Goal: Information Seeking & Learning: Find specific fact

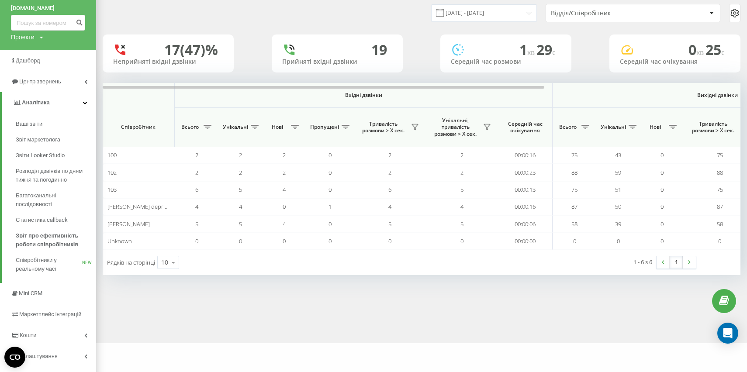
scroll to position [46, 0]
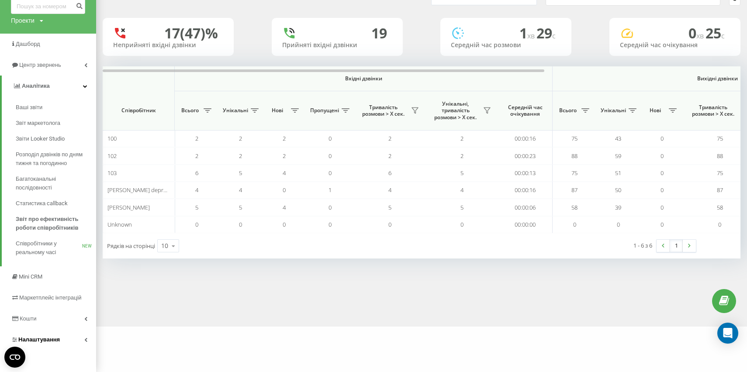
click at [66, 337] on link "Налаштування" at bounding box center [48, 339] width 96 height 21
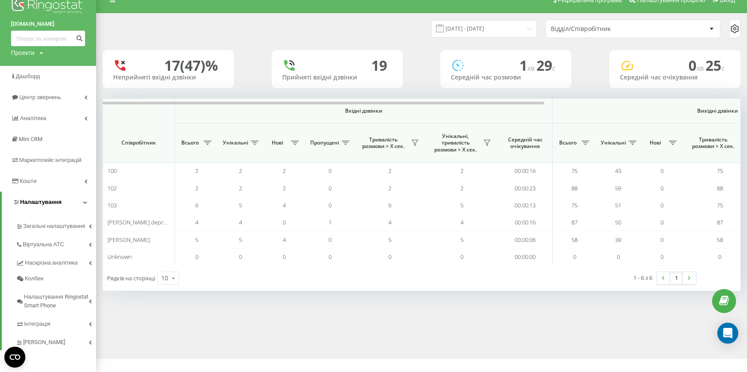
scroll to position [14, 0]
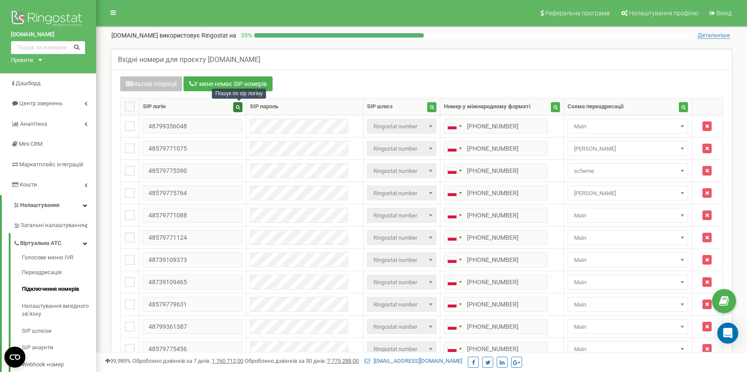
click at [240, 106] on icon "button" at bounding box center [238, 107] width 4 height 4
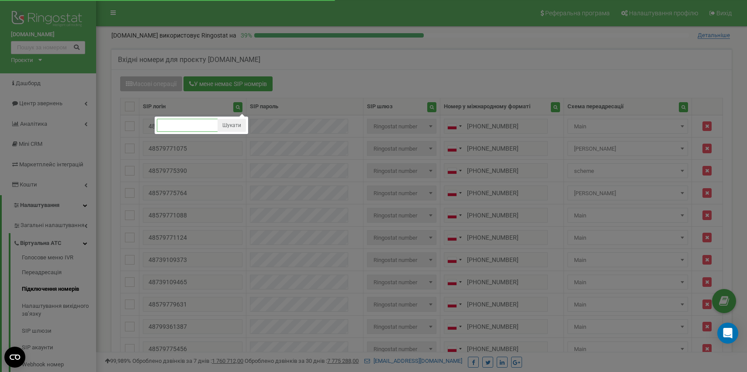
click at [195, 131] on input "text" at bounding box center [187, 125] width 61 height 13
paste input "48799357488"
type input "48799357488"
click at [240, 122] on button "Шукати" at bounding box center [231, 125] width 28 height 13
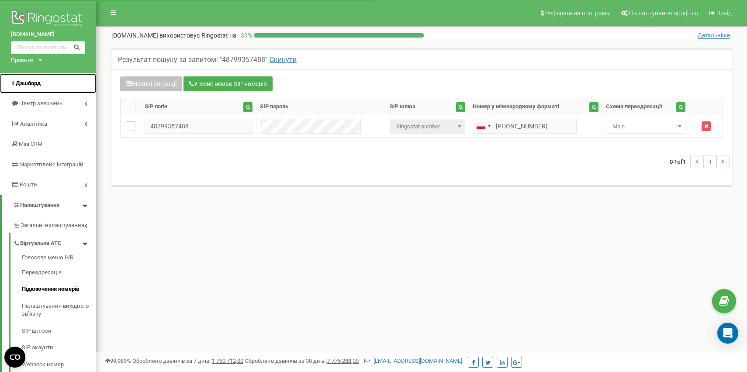
click at [35, 84] on span "Дашборд" at bounding box center [28, 83] width 25 height 7
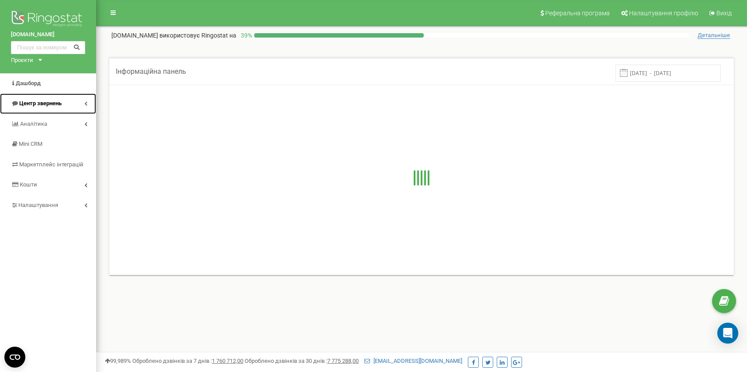
click at [53, 111] on link "Центр звернень" at bounding box center [48, 103] width 96 height 21
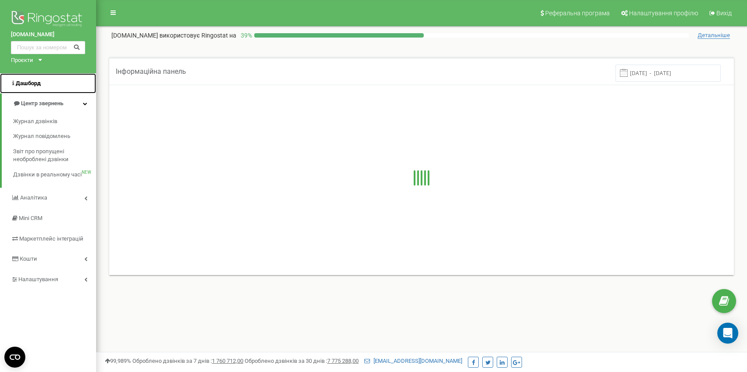
click at [35, 88] on link "Дашборд" at bounding box center [48, 83] width 96 height 21
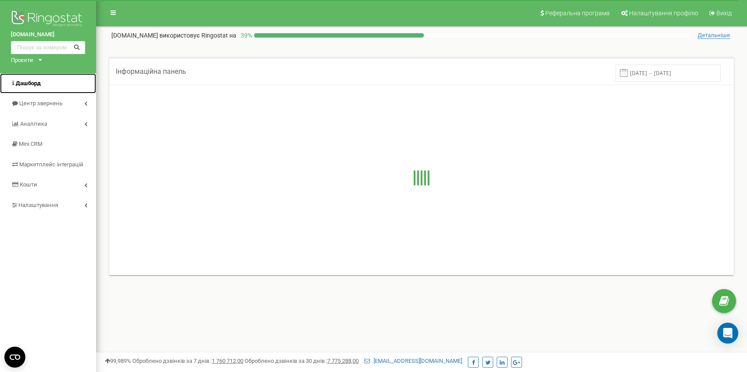
click at [35, 88] on link "Дашборд" at bounding box center [48, 83] width 96 height 21
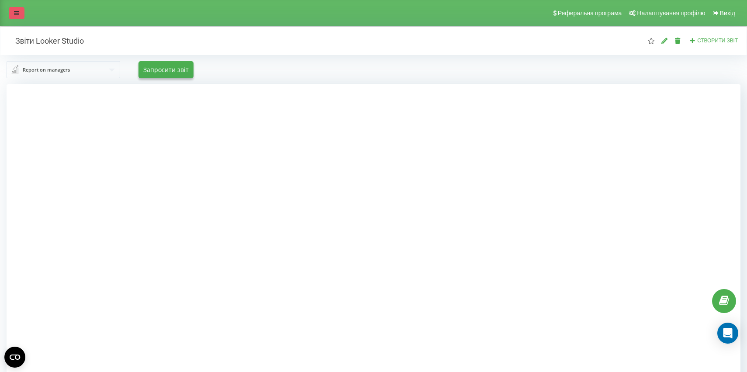
click at [16, 10] on icon at bounding box center [16, 13] width 5 height 6
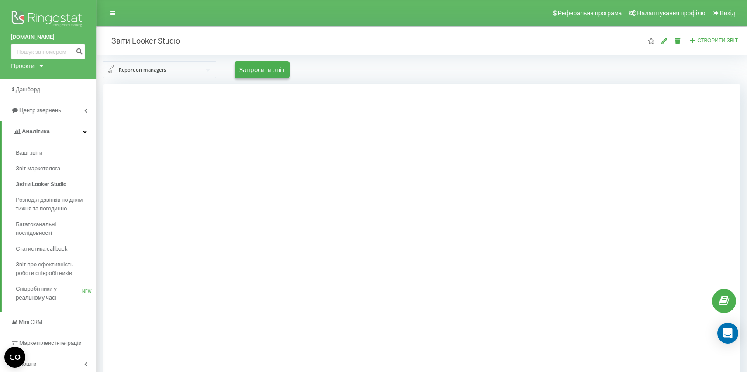
click at [389, 31] on div "Звіти Looker Studio Створити звіт" at bounding box center [422, 41] width 650 height 28
click at [33, 93] on span "Дашборд" at bounding box center [26, 89] width 31 height 9
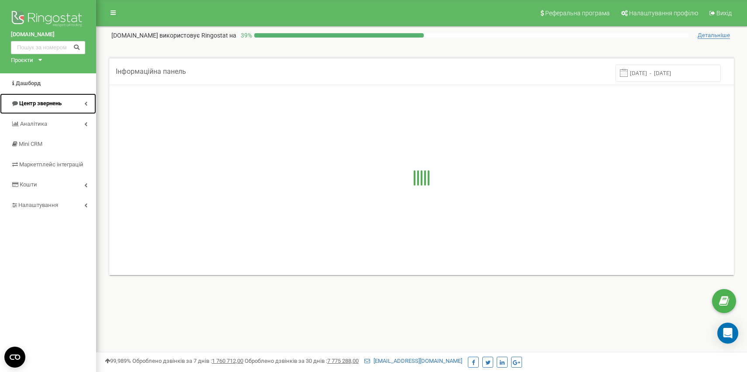
click at [66, 110] on link "Центр звернень" at bounding box center [48, 103] width 96 height 21
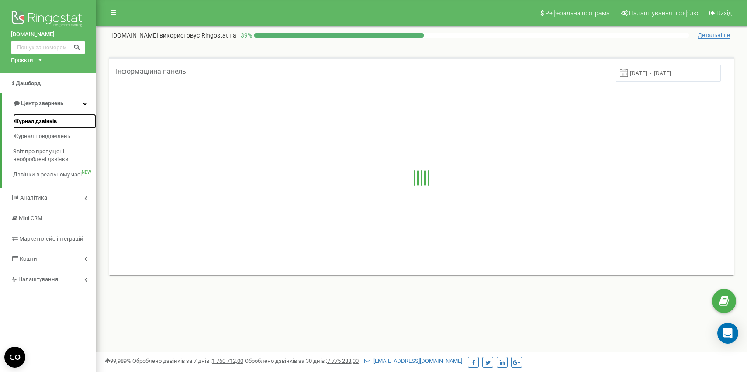
click at [38, 122] on span "Журнал дзвінків" at bounding box center [35, 121] width 44 height 8
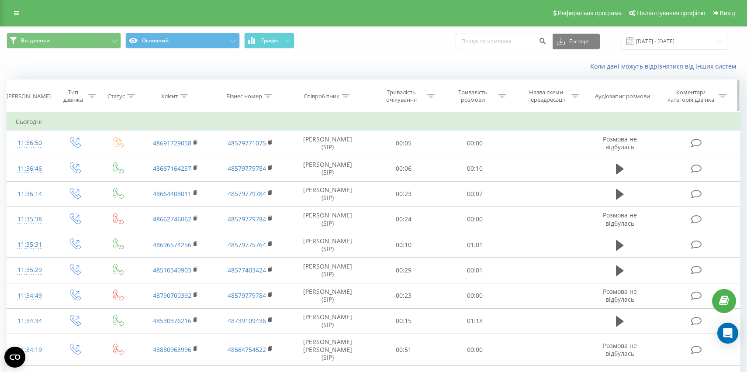
click at [351, 96] on div "Співробітник" at bounding box center [327, 96] width 80 height 7
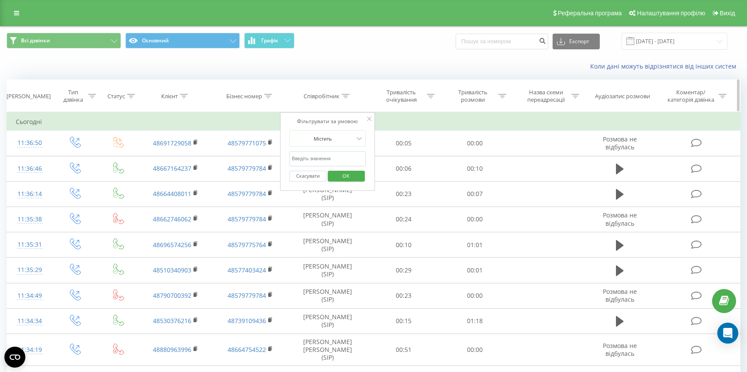
click at [340, 95] on div "Співробітник" at bounding box center [327, 96] width 46 height 7
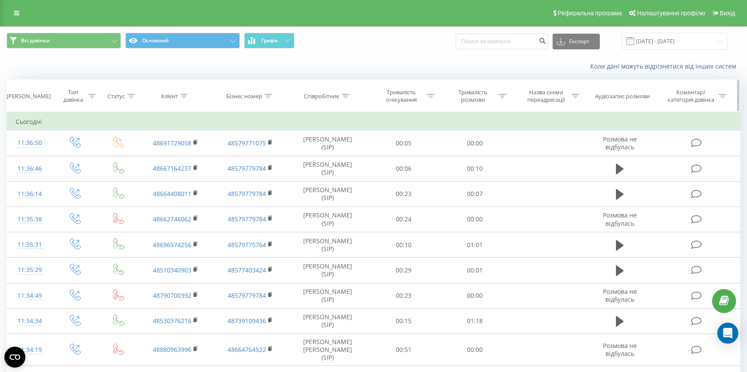
click at [342, 95] on icon at bounding box center [346, 96] width 8 height 4
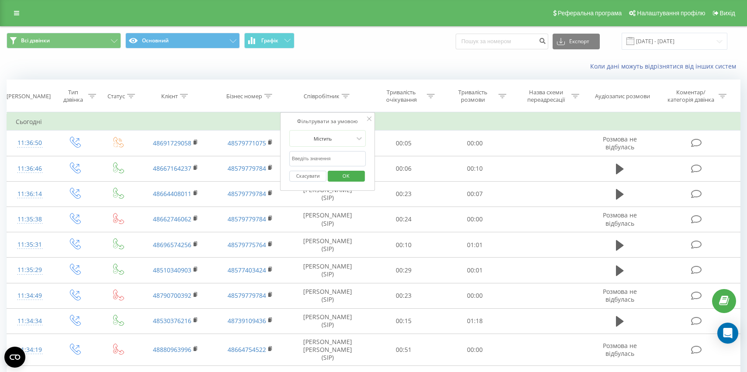
click at [321, 155] on input "text" at bounding box center [327, 158] width 77 height 15
paste input "48799357488"
type input "48799357488"
click at [309, 75] on div "Коли дані можуть відрізнятися вiд інших систем" at bounding box center [373, 66] width 746 height 21
click at [274, 94] on div "Бізнес номер" at bounding box center [250, 96] width 75 height 7
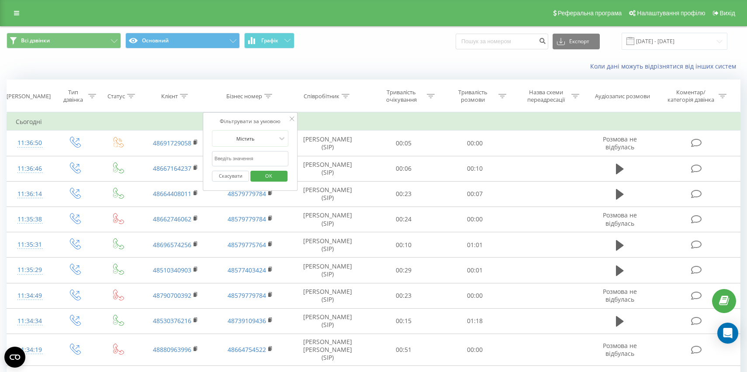
click at [252, 159] on input "text" at bounding box center [250, 158] width 77 height 15
paste input "48799357488"
type input "48799357488"
click at [270, 178] on span "OK" at bounding box center [268, 176] width 24 height 14
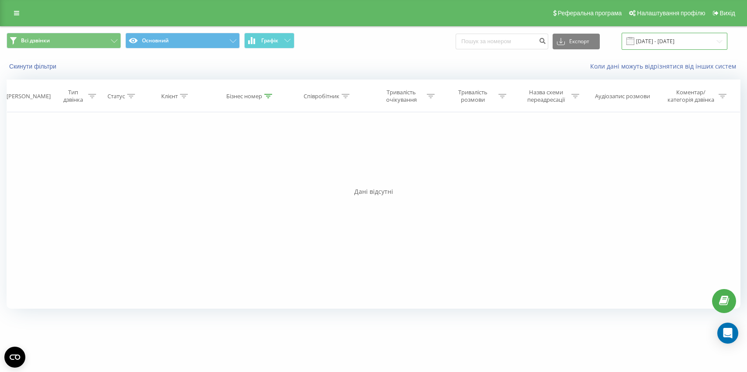
click at [671, 47] on input "[DATE] - [DATE]" at bounding box center [674, 41] width 106 height 17
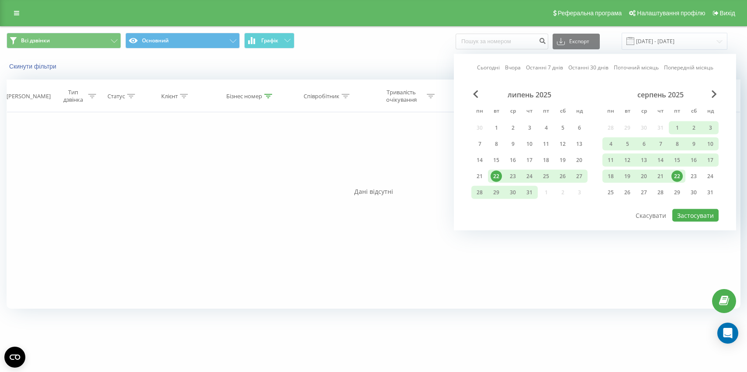
click at [480, 97] on div "липень 2025" at bounding box center [529, 94] width 116 height 9
click at [648, 217] on button "Скасувати" at bounding box center [651, 215] width 40 height 13
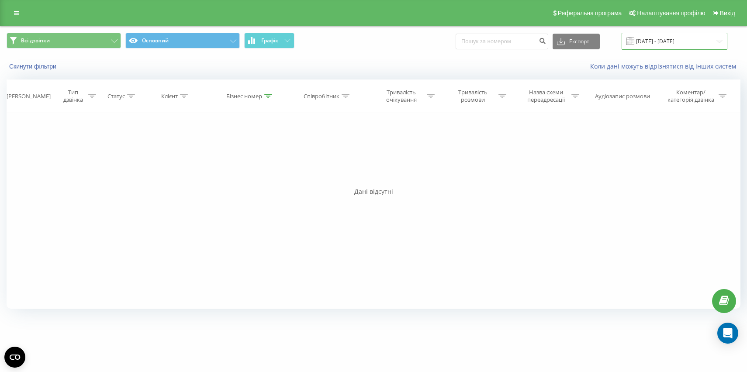
click at [678, 41] on input "[DATE] - [DATE]" at bounding box center [674, 41] width 106 height 17
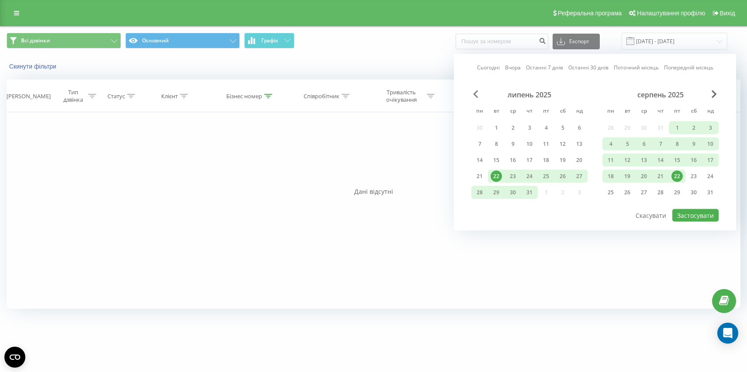
click at [473, 91] on span "Previous Month" at bounding box center [475, 94] width 5 height 8
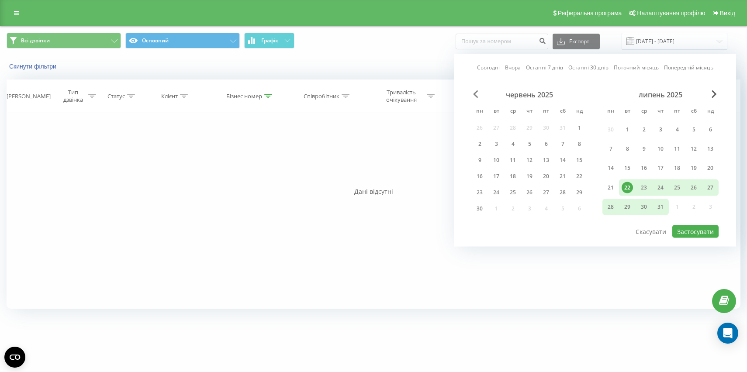
click at [473, 91] on span "Previous Month" at bounding box center [475, 94] width 5 height 8
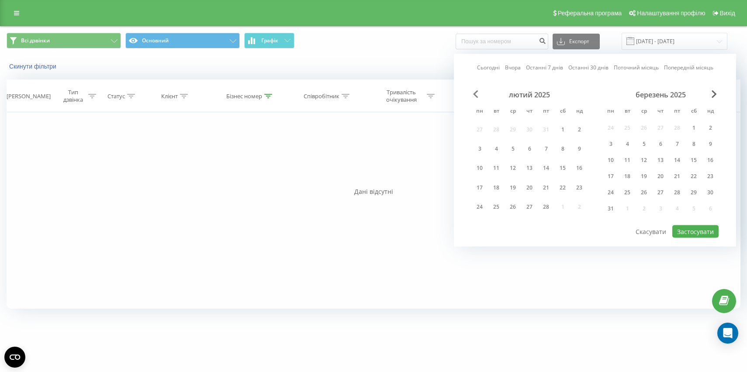
click at [473, 91] on span "Previous Month" at bounding box center [475, 94] width 5 height 8
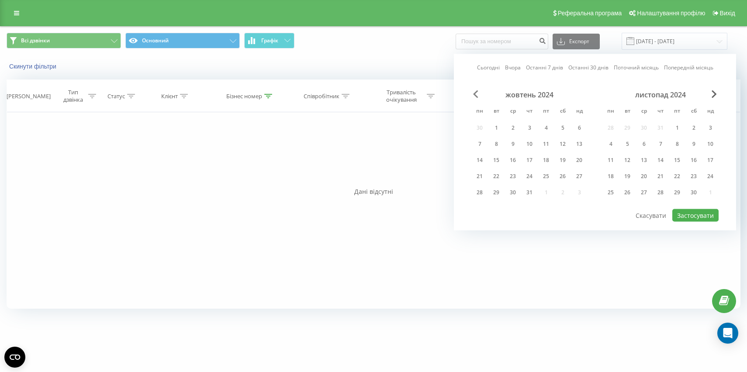
click at [473, 91] on span "Previous Month" at bounding box center [475, 94] width 5 height 8
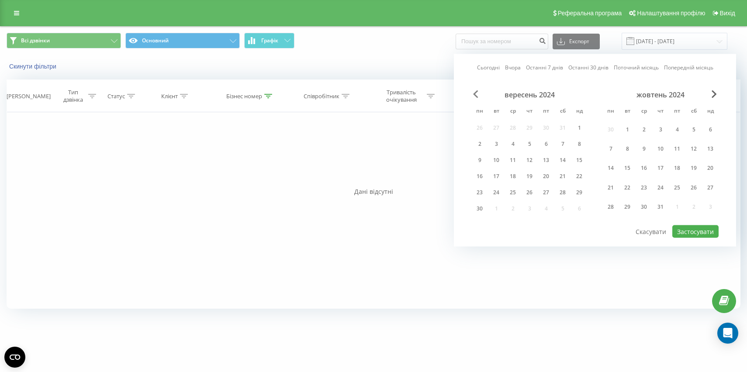
click at [473, 91] on span "Previous Month" at bounding box center [475, 94] width 5 height 8
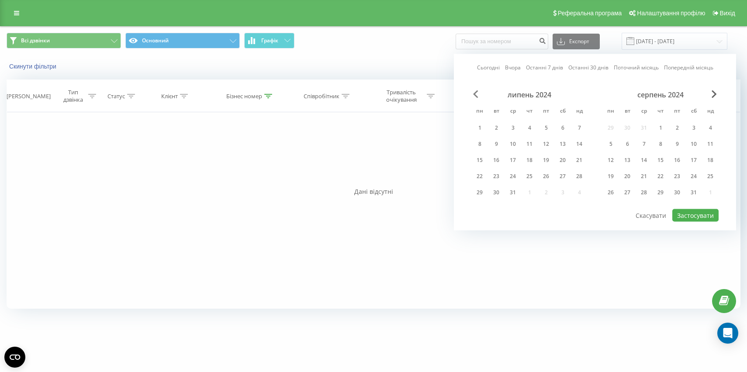
click at [473, 91] on span "Previous Month" at bounding box center [475, 94] width 5 height 8
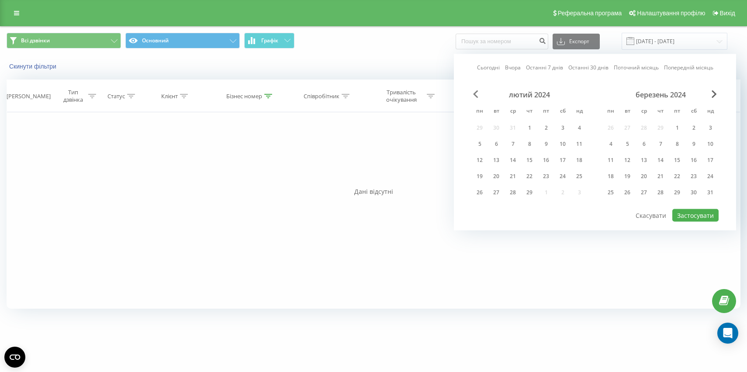
click at [473, 91] on span "Previous Month" at bounding box center [475, 94] width 5 height 8
click at [529, 124] on div "4" at bounding box center [529, 127] width 11 height 11
click at [701, 211] on button "Застосувати" at bounding box center [695, 215] width 46 height 13
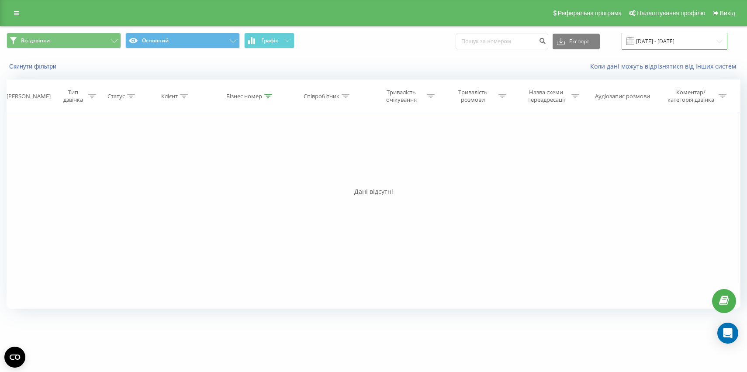
click at [662, 43] on input "[DATE] - [DATE]" at bounding box center [674, 41] width 106 height 17
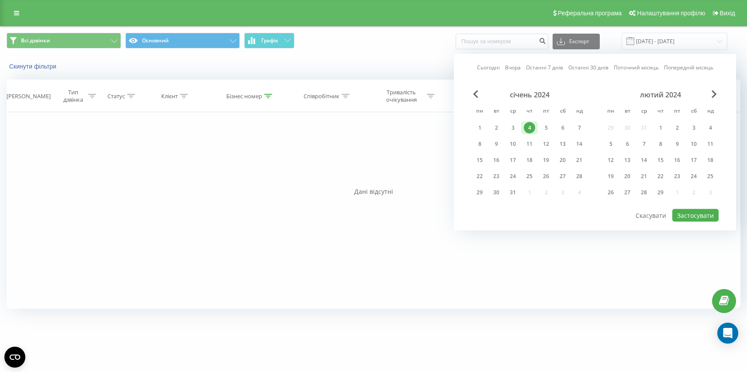
click at [477, 98] on div "січень 2024" at bounding box center [529, 94] width 116 height 9
click at [477, 97] on span "Previous Month" at bounding box center [475, 94] width 5 height 8
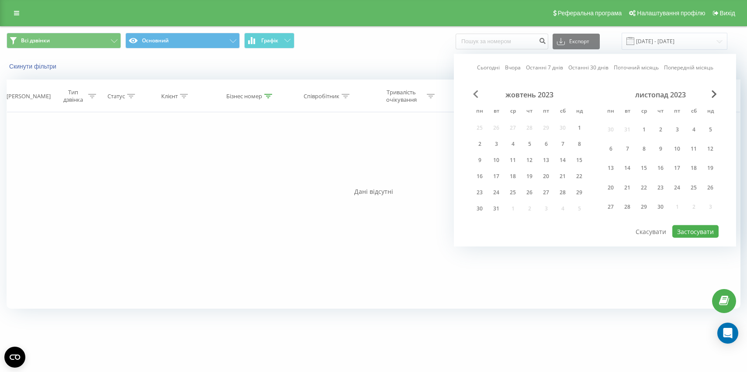
click at [477, 97] on span "Previous Month" at bounding box center [475, 94] width 5 height 8
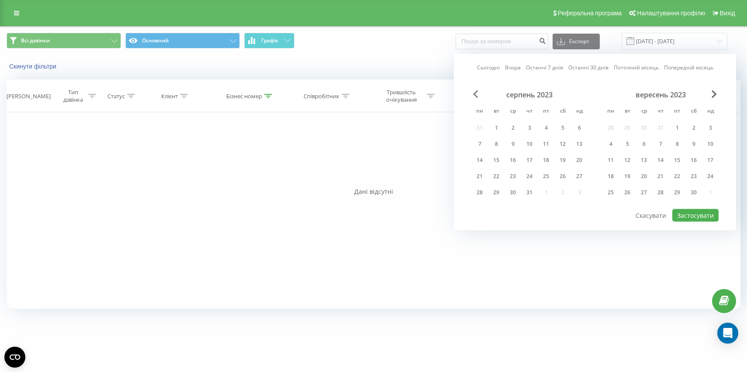
click at [477, 97] on span "Previous Month" at bounding box center [475, 94] width 5 height 8
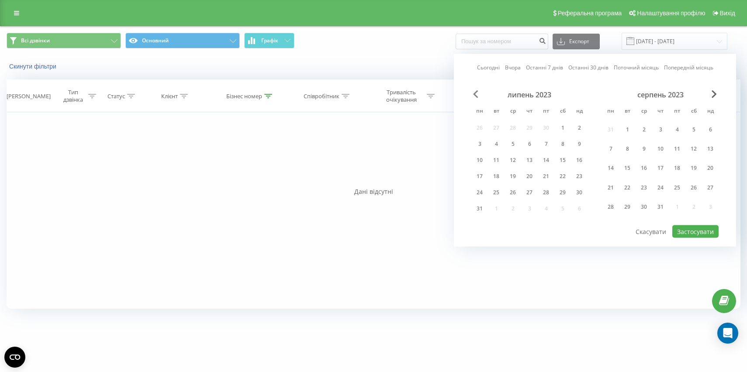
click at [477, 97] on span "Previous Month" at bounding box center [475, 94] width 5 height 8
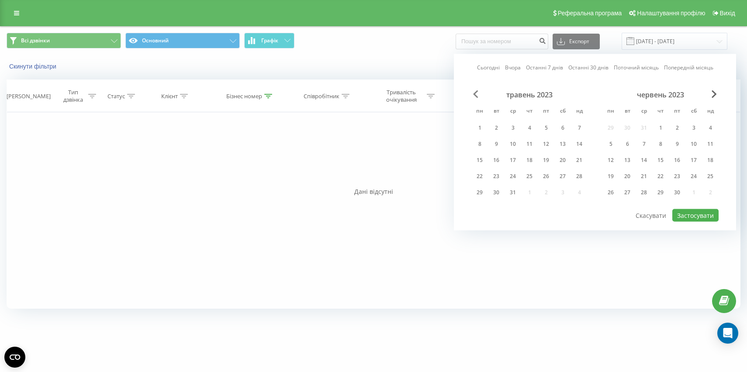
click at [477, 97] on span "Previous Month" at bounding box center [475, 94] width 5 height 8
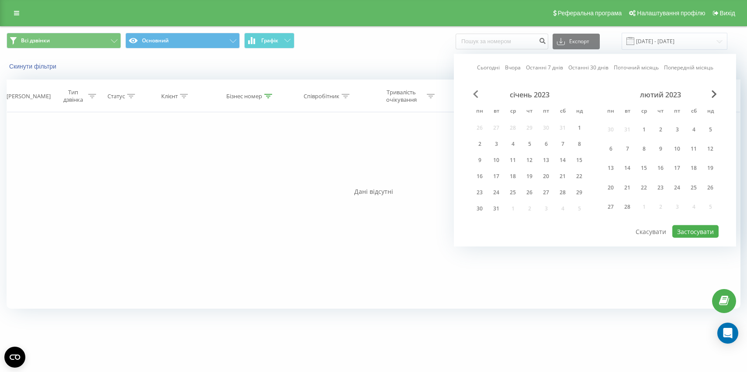
click at [477, 97] on span "Previous Month" at bounding box center [475, 94] width 5 height 8
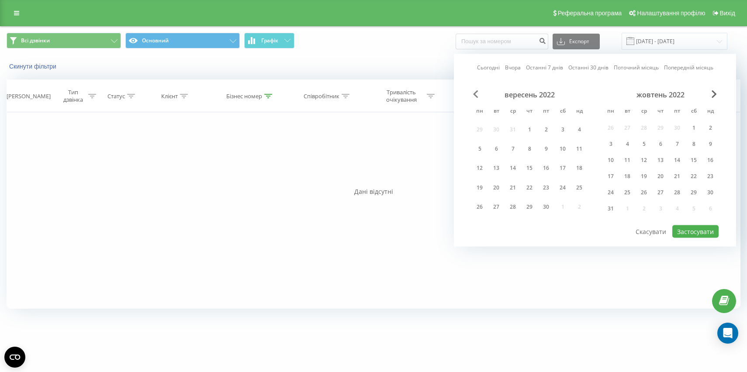
click at [477, 97] on span "Previous Month" at bounding box center [475, 94] width 5 height 8
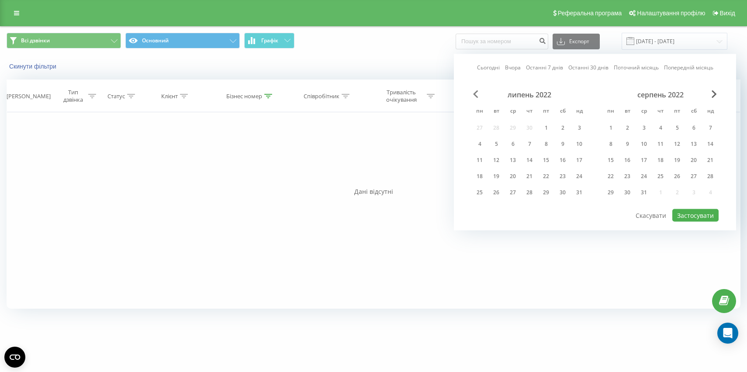
click at [477, 97] on span "Previous Month" at bounding box center [475, 94] width 5 height 8
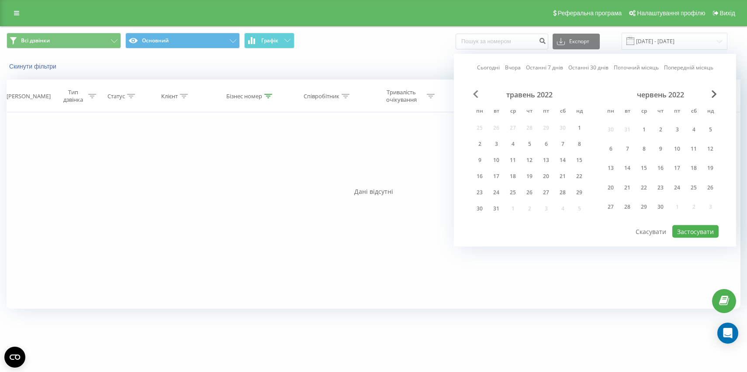
click at [477, 97] on span "Previous Month" at bounding box center [475, 94] width 5 height 8
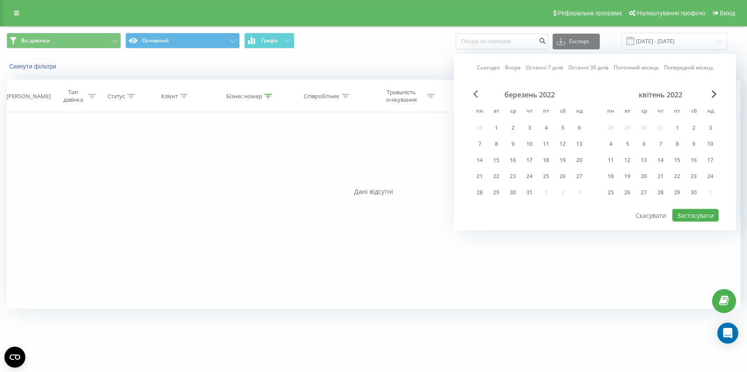
click at [477, 97] on span "Previous Month" at bounding box center [475, 94] width 5 height 8
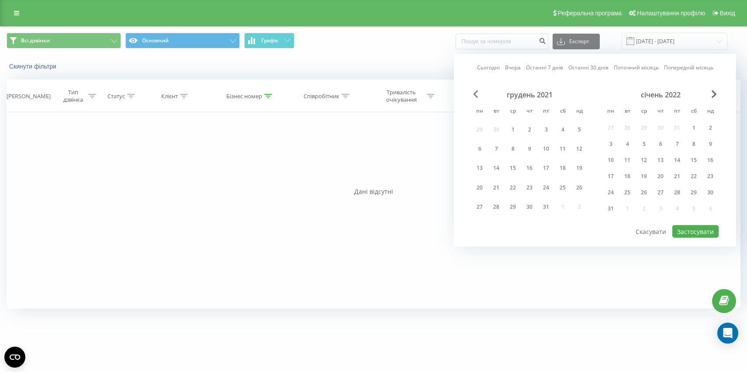
click at [477, 97] on span "Previous Month" at bounding box center [475, 94] width 5 height 8
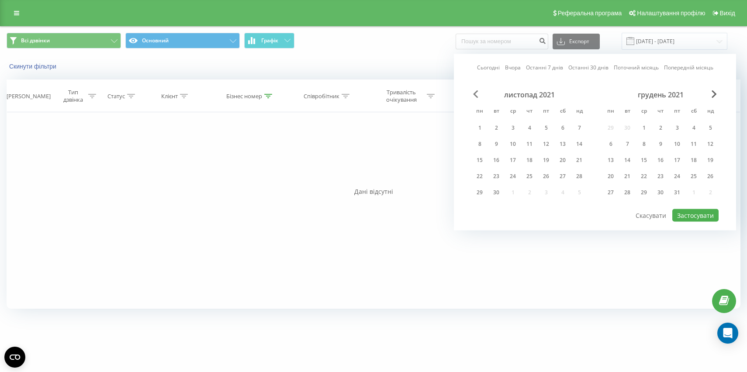
click at [477, 97] on span "Previous Month" at bounding box center [475, 94] width 5 height 8
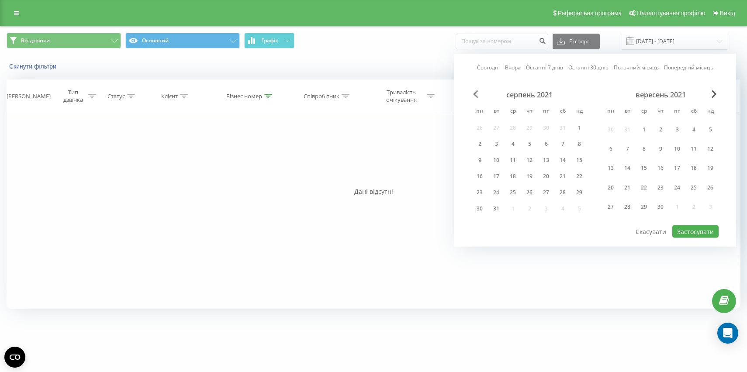
click at [477, 97] on span "Previous Month" at bounding box center [475, 94] width 5 height 8
click at [533, 128] on div "1" at bounding box center [529, 129] width 11 height 11
click at [714, 98] on span "Next Month" at bounding box center [713, 94] width 5 height 8
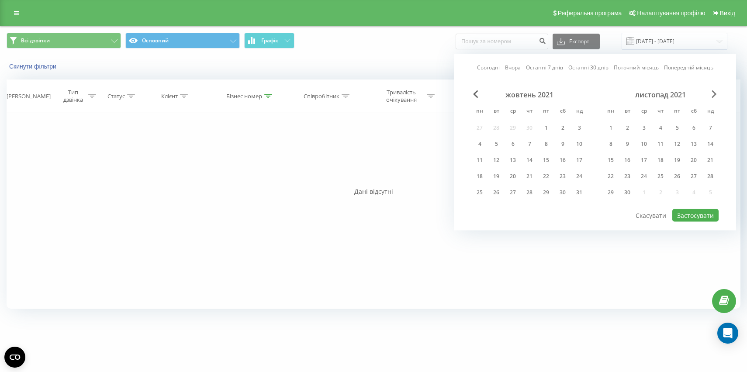
click at [714, 98] on span "Next Month" at bounding box center [713, 94] width 5 height 8
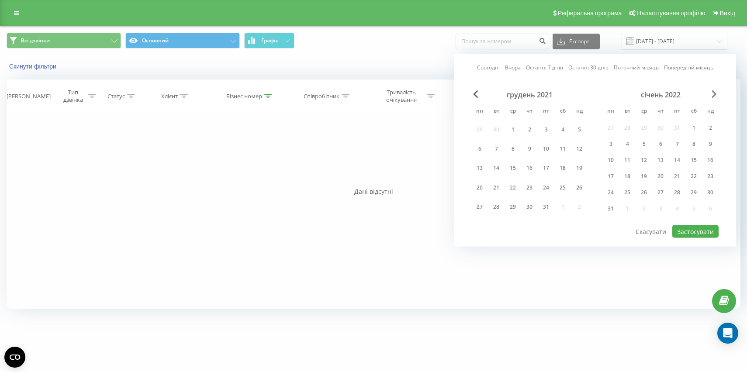
click at [714, 98] on span "Next Month" at bounding box center [713, 94] width 5 height 8
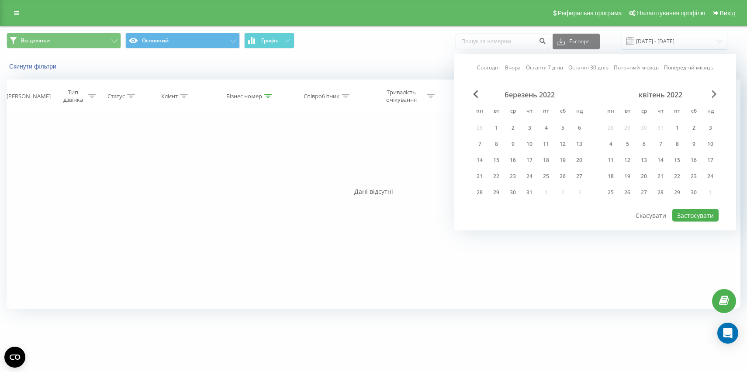
click at [714, 98] on span "Next Month" at bounding box center [713, 94] width 5 height 8
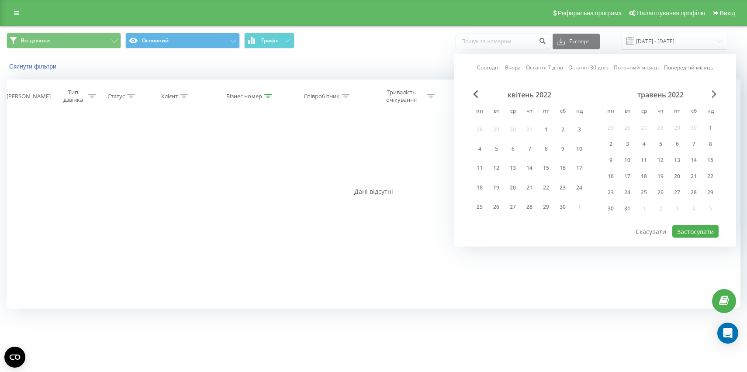
click at [714, 98] on span "Next Month" at bounding box center [713, 94] width 5 height 8
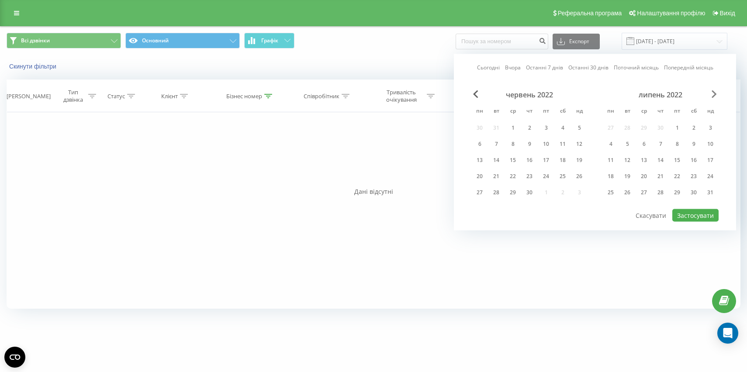
click at [714, 98] on span "Next Month" at bounding box center [713, 94] width 5 height 8
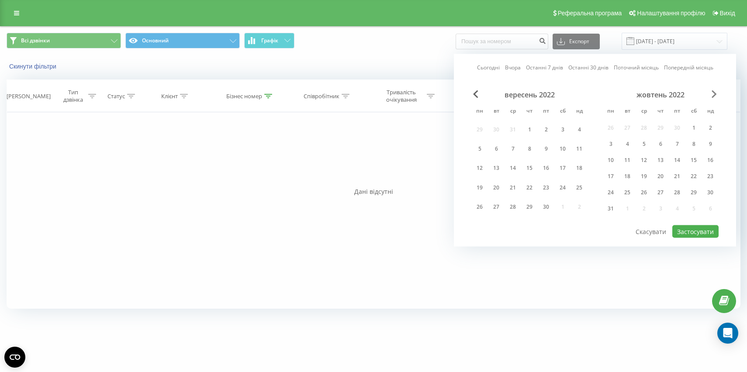
click at [714, 98] on span "Next Month" at bounding box center [713, 94] width 5 height 8
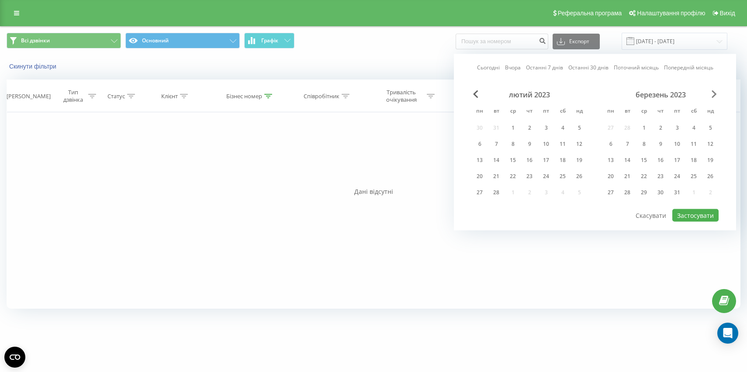
click at [714, 98] on span "Next Month" at bounding box center [713, 94] width 5 height 8
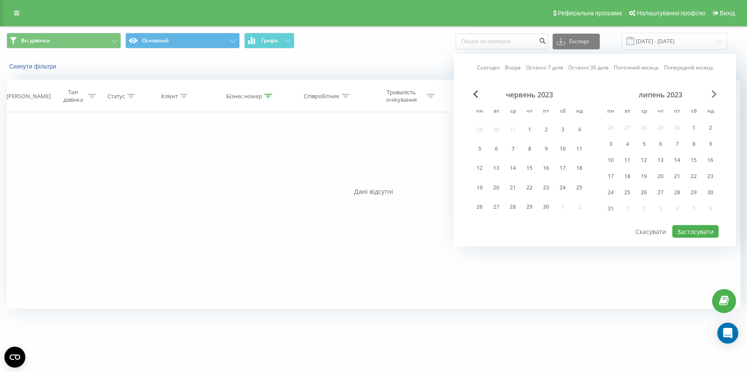
click at [714, 98] on span "Next Month" at bounding box center [713, 94] width 5 height 8
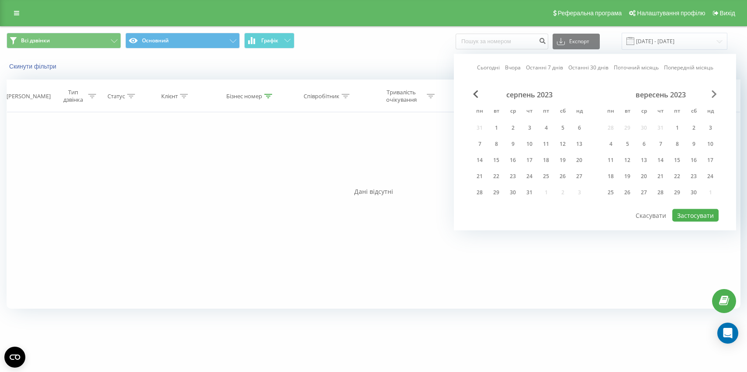
click at [714, 98] on span "Next Month" at bounding box center [713, 94] width 5 height 8
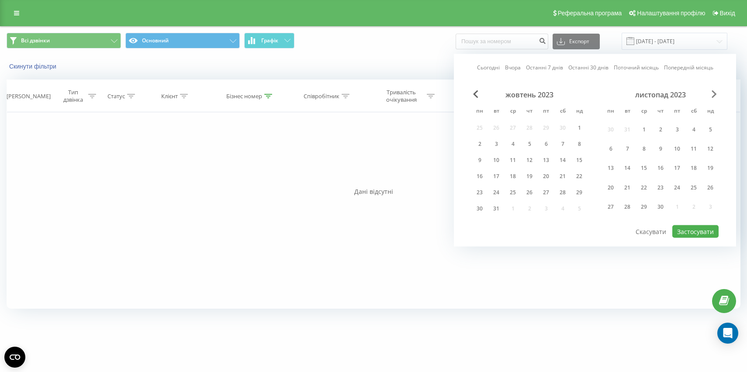
click at [714, 98] on span "Next Month" at bounding box center [713, 94] width 5 height 8
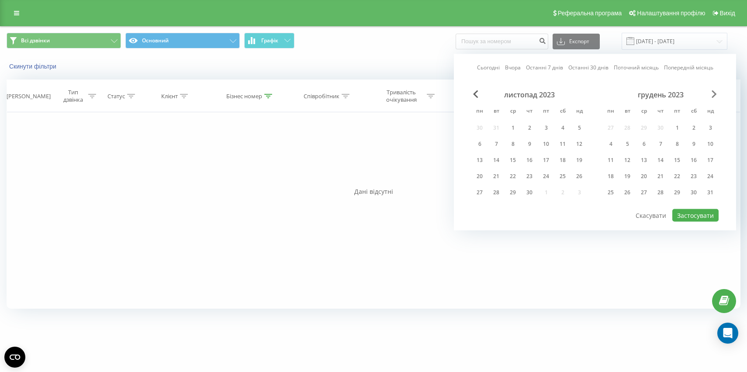
click at [714, 98] on span "Next Month" at bounding box center [713, 94] width 5 height 8
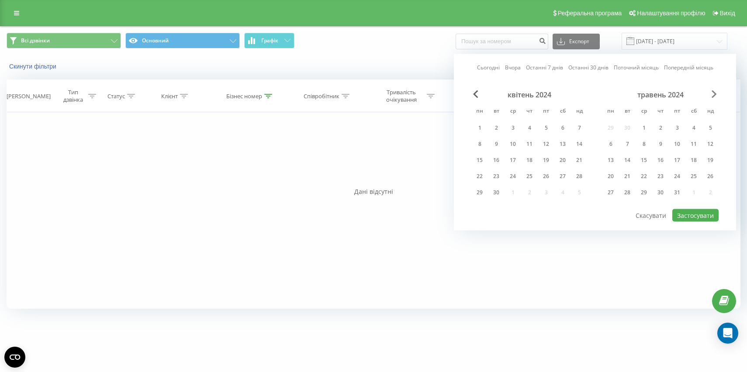
click at [714, 98] on span "Next Month" at bounding box center [713, 94] width 5 height 8
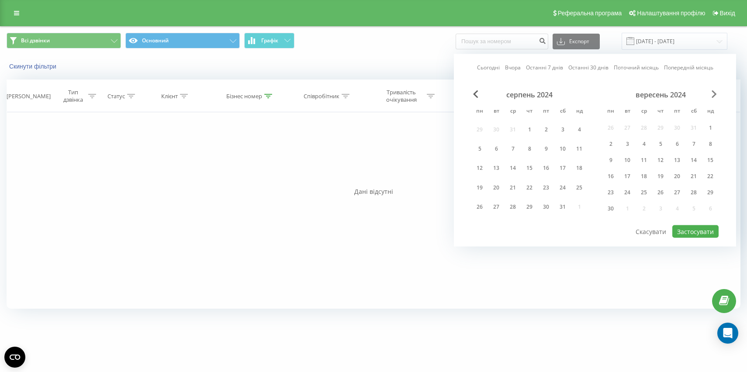
click at [714, 98] on span "Next Month" at bounding box center [713, 94] width 5 height 8
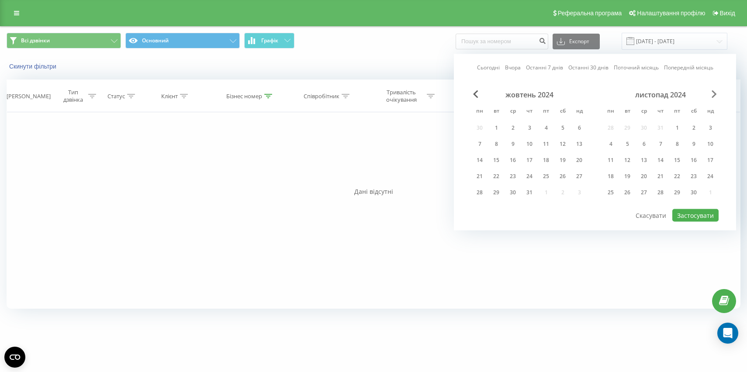
click at [714, 98] on span "Next Month" at bounding box center [713, 94] width 5 height 8
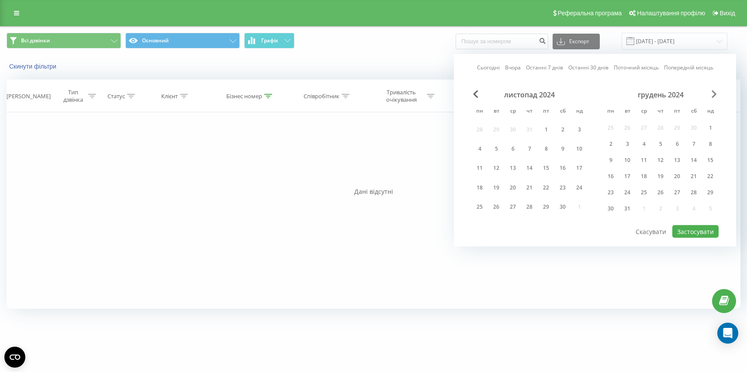
click at [714, 98] on span "Next Month" at bounding box center [713, 94] width 5 height 8
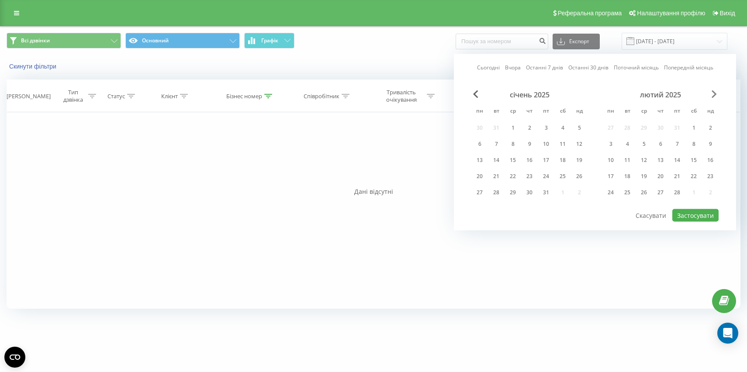
click at [714, 98] on span "Next Month" at bounding box center [713, 94] width 5 height 8
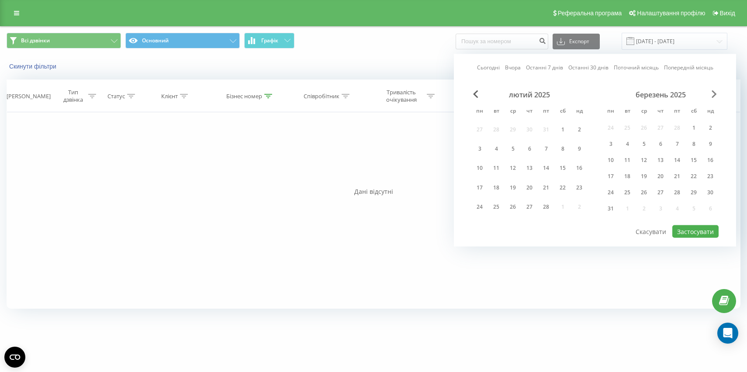
click at [714, 98] on span "Next Month" at bounding box center [713, 94] width 5 height 8
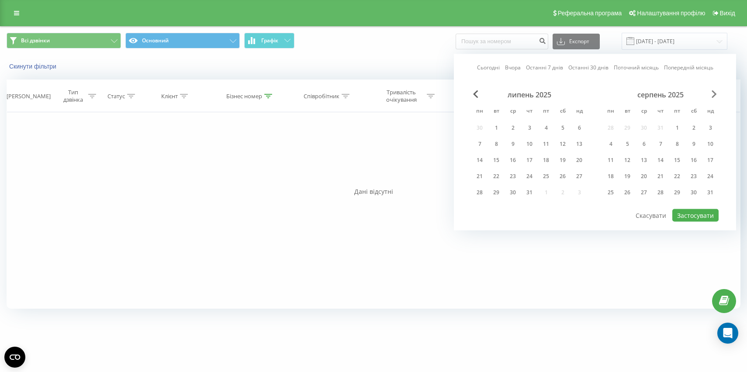
click at [714, 98] on span "Next Month" at bounding box center [713, 94] width 5 height 8
click at [695, 161] on div "20" at bounding box center [693, 160] width 11 height 11
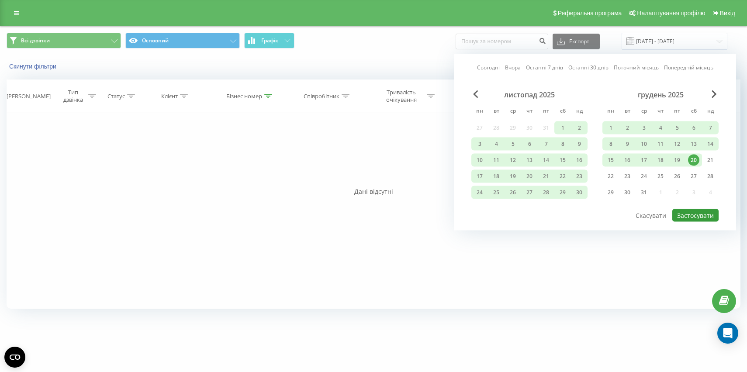
click at [692, 217] on button "Застосувати" at bounding box center [695, 215] width 46 height 13
type input "[DATE] - [DATE]"
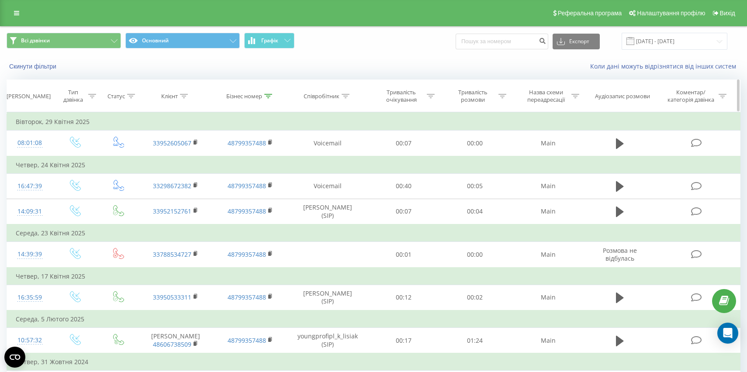
click at [268, 96] on icon at bounding box center [268, 96] width 8 height 4
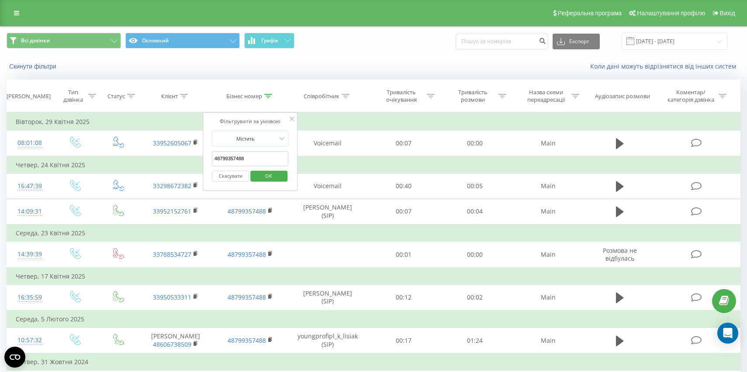
click at [245, 159] on input "48799357488" at bounding box center [250, 158] width 77 height 15
click at [270, 176] on span "OK" at bounding box center [268, 176] width 24 height 14
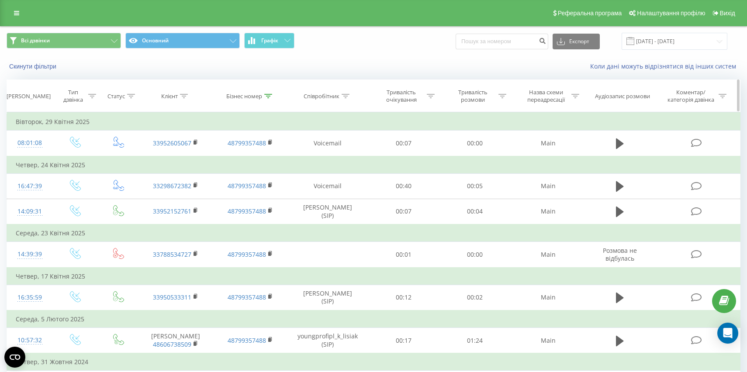
click at [266, 93] on div at bounding box center [268, 96] width 8 height 7
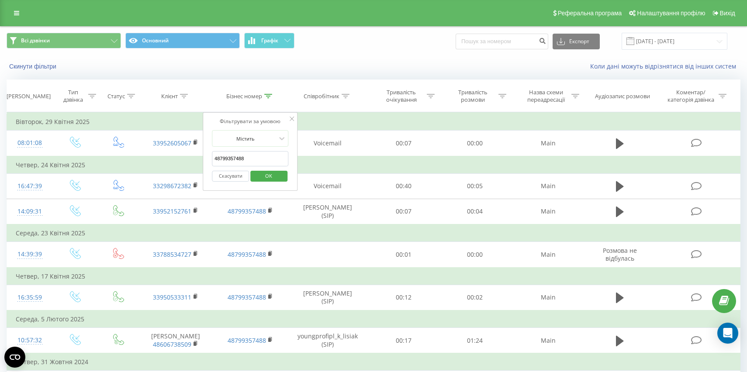
click at [250, 160] on input "48799357488" at bounding box center [250, 158] width 77 height 15
drag, startPoint x: 247, startPoint y: 160, endPoint x: 206, endPoint y: 160, distance: 41.1
click at [206, 160] on div "Фільтрувати за умовою Містить 48799357488 Скасувати OK" at bounding box center [250, 151] width 95 height 79
paste input "2843"
click at [269, 172] on span "OK" at bounding box center [268, 176] width 24 height 14
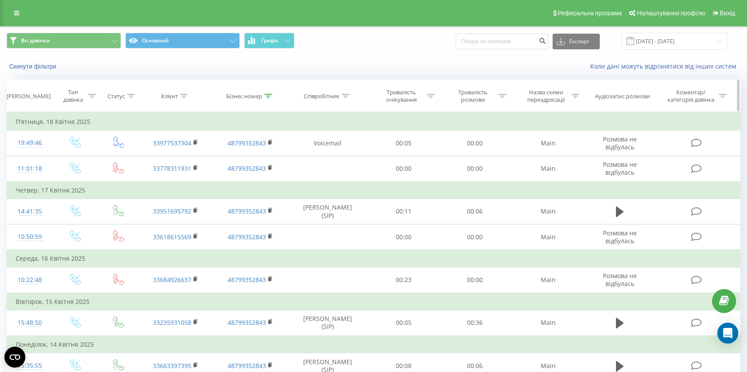
click at [266, 96] on icon at bounding box center [268, 96] width 8 height 4
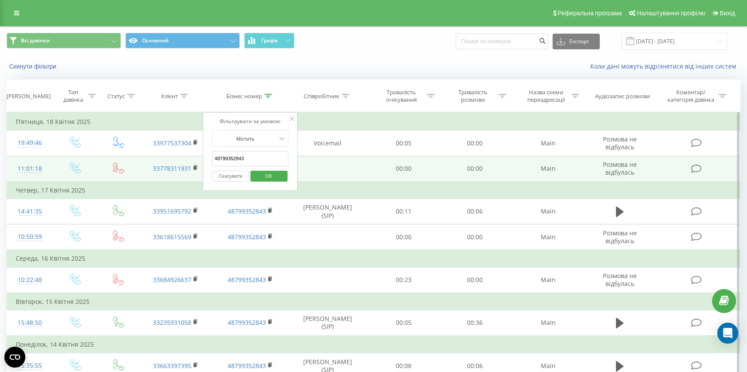
drag, startPoint x: 251, startPoint y: 160, endPoint x: 193, endPoint y: 160, distance: 57.2
click at [193, 160] on table "Фільтрувати за умовою Дорівнює Введіть значення Скасувати OK Фільтрувати за умо…" at bounding box center [374, 270] width 734 height 317
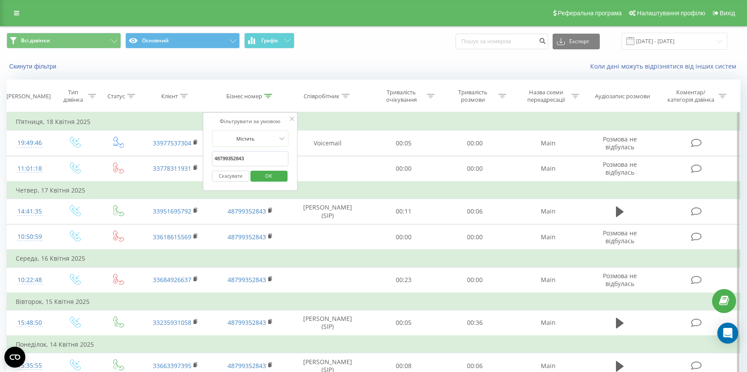
paste input "62584"
click at [280, 179] on span "OK" at bounding box center [268, 176] width 24 height 14
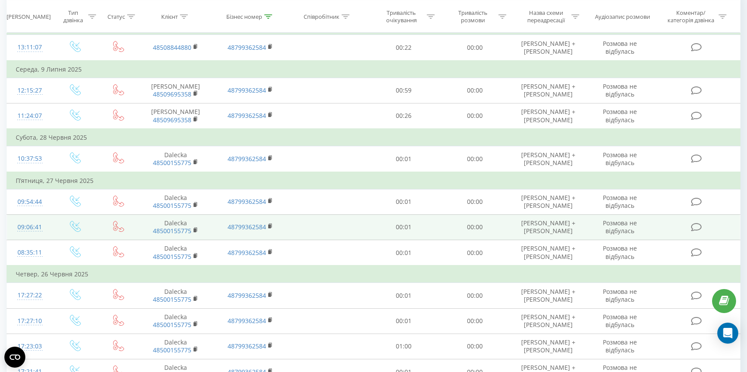
scroll to position [100, 0]
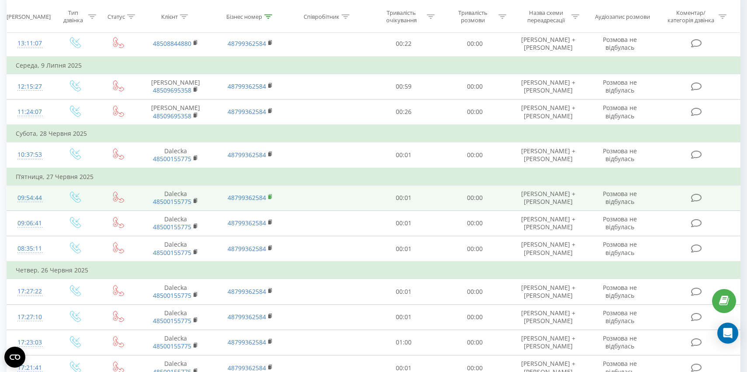
click at [268, 200] on icon at bounding box center [270, 197] width 5 height 6
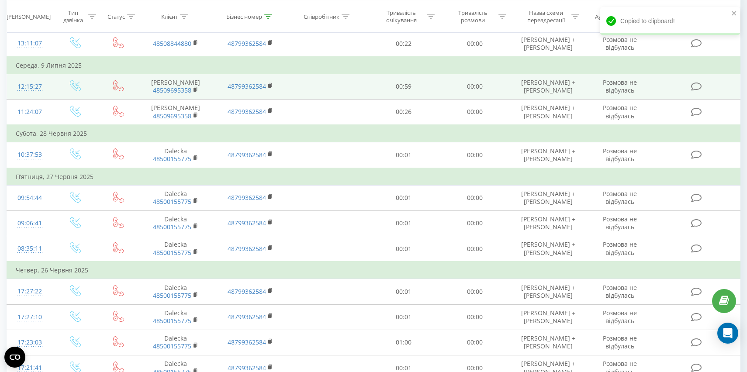
scroll to position [0, 0]
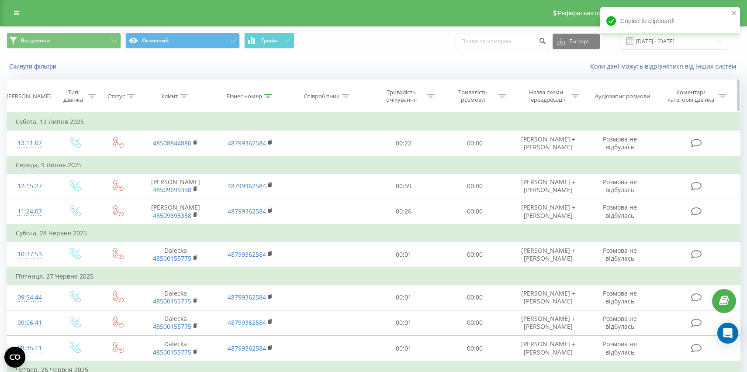
click at [269, 97] on icon at bounding box center [268, 96] width 8 height 4
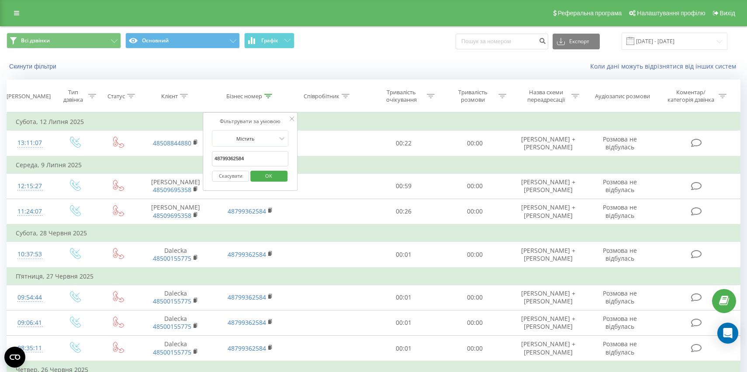
click at [264, 176] on span "OK" at bounding box center [268, 176] width 24 height 14
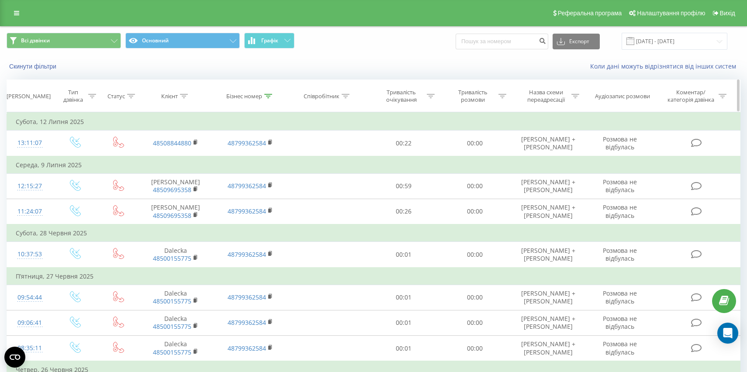
click at [265, 97] on icon at bounding box center [268, 96] width 8 height 4
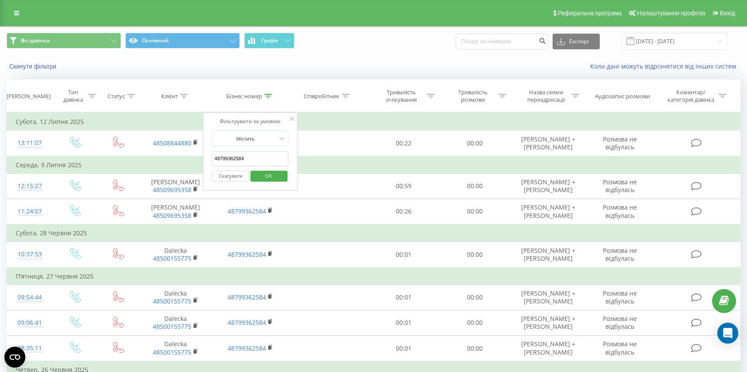
drag, startPoint x: 252, startPoint y: 158, endPoint x: 189, endPoint y: 157, distance: 62.5
paste input "1387"
click at [273, 173] on span "OK" at bounding box center [268, 176] width 24 height 14
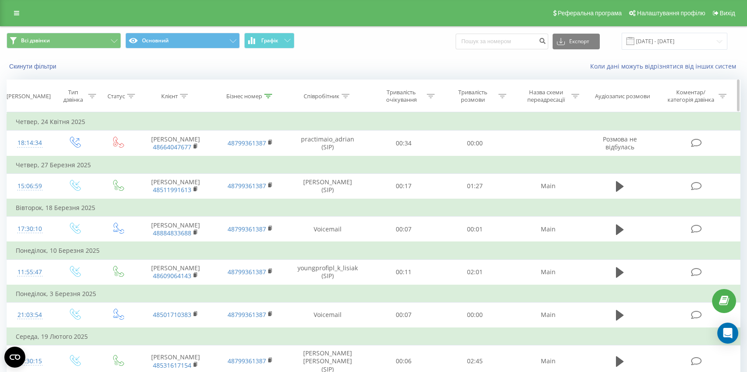
click at [269, 99] on div at bounding box center [268, 96] width 8 height 7
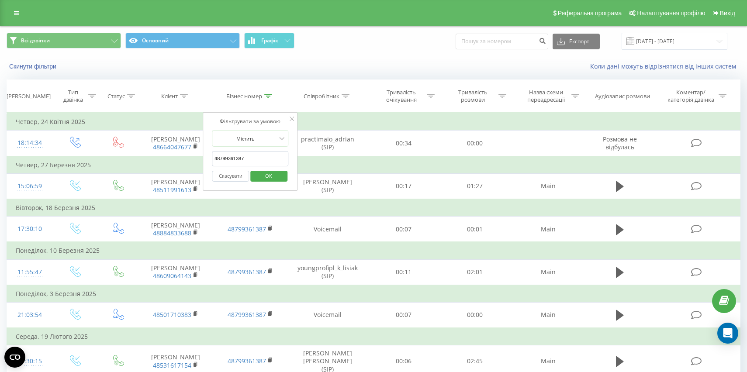
drag, startPoint x: 252, startPoint y: 161, endPoint x: 188, endPoint y: 160, distance: 63.3
paste input "56048"
type input "48799356048"
click at [273, 177] on span "OK" at bounding box center [268, 176] width 24 height 14
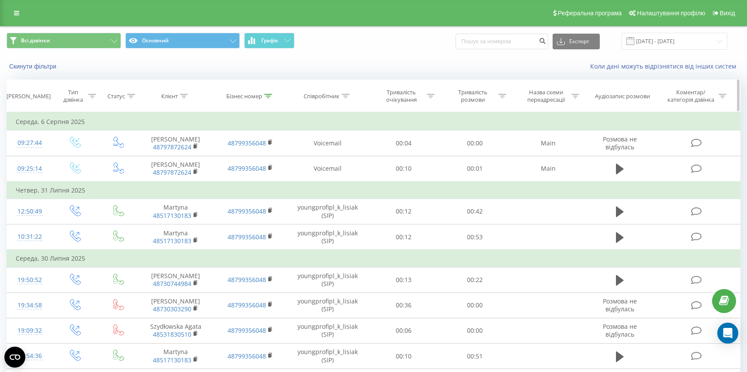
click at [271, 92] on th "Бізнес номер" at bounding box center [250, 96] width 75 height 32
click at [271, 95] on icon at bounding box center [268, 96] width 8 height 4
